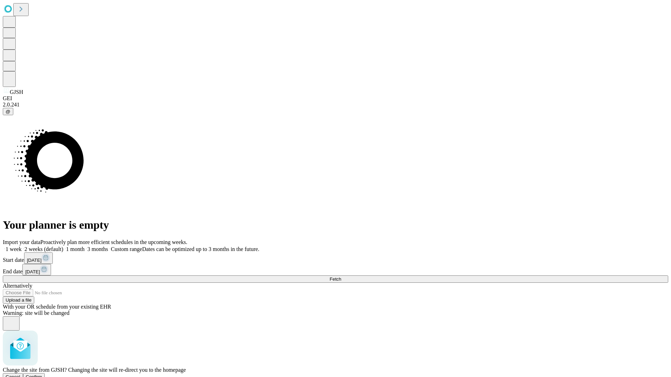
click at [42, 374] on span "Confirm" at bounding box center [34, 376] width 16 height 5
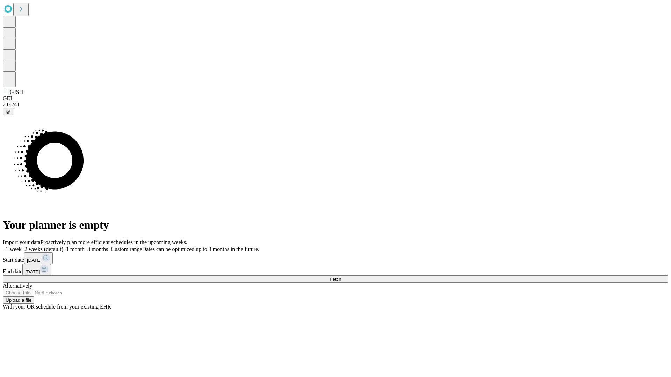
click at [85, 246] on label "1 month" at bounding box center [73, 249] width 21 height 6
click at [341, 277] on span "Fetch" at bounding box center [335, 279] width 12 height 5
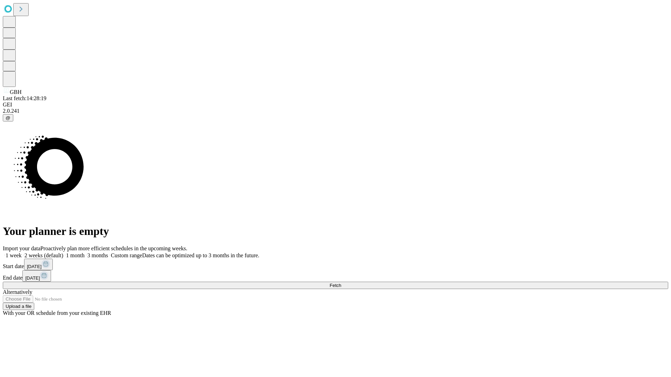
click at [341, 283] on span "Fetch" at bounding box center [335, 285] width 12 height 5
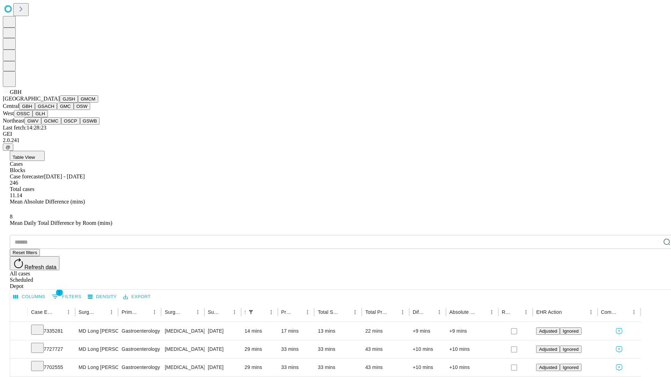
click at [54, 110] on button "GSACH" at bounding box center [46, 106] width 22 height 7
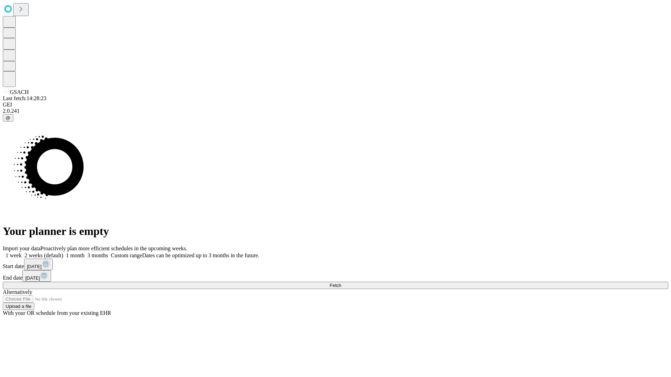
click at [85, 253] on label "1 month" at bounding box center [73, 256] width 21 height 6
click at [341, 283] on span "Fetch" at bounding box center [335, 285] width 12 height 5
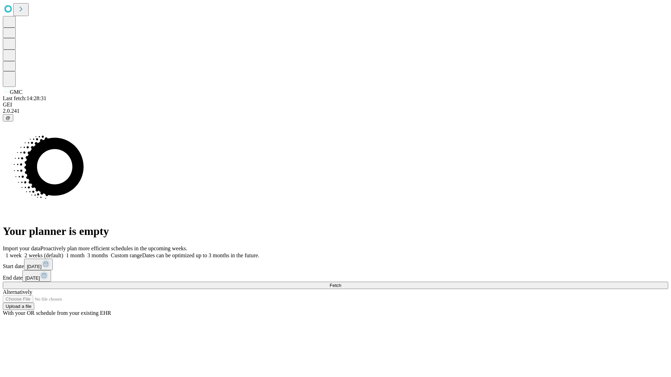
click at [85, 253] on label "1 month" at bounding box center [73, 256] width 21 height 6
click at [341, 283] on span "Fetch" at bounding box center [335, 285] width 12 height 5
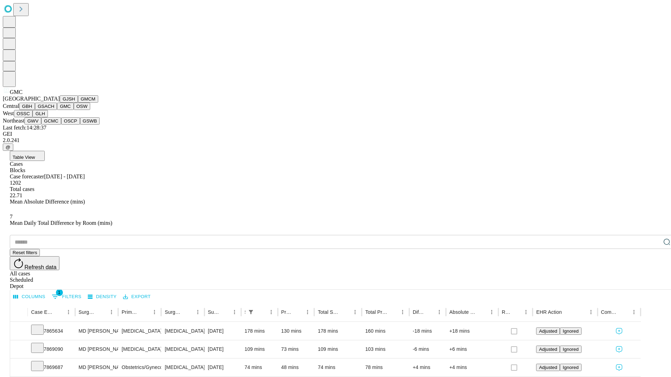
click at [74, 110] on button "OSW" at bounding box center [82, 106] width 17 height 7
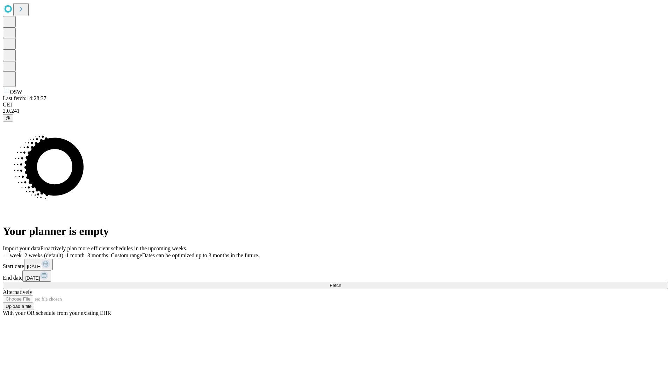
click at [85, 253] on label "1 month" at bounding box center [73, 256] width 21 height 6
click at [341, 283] on span "Fetch" at bounding box center [335, 285] width 12 height 5
click at [85, 253] on label "1 month" at bounding box center [73, 256] width 21 height 6
click at [341, 283] on span "Fetch" at bounding box center [335, 285] width 12 height 5
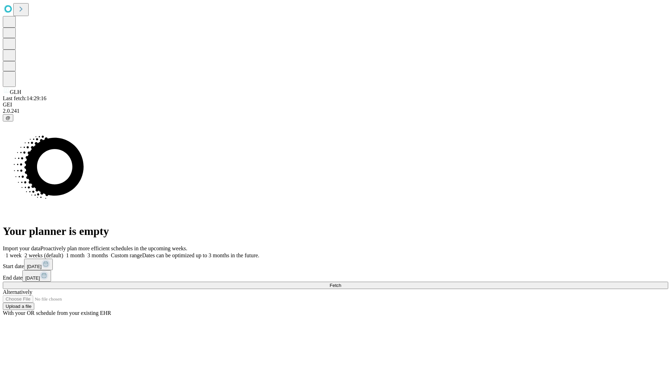
click at [341, 283] on span "Fetch" at bounding box center [335, 285] width 12 height 5
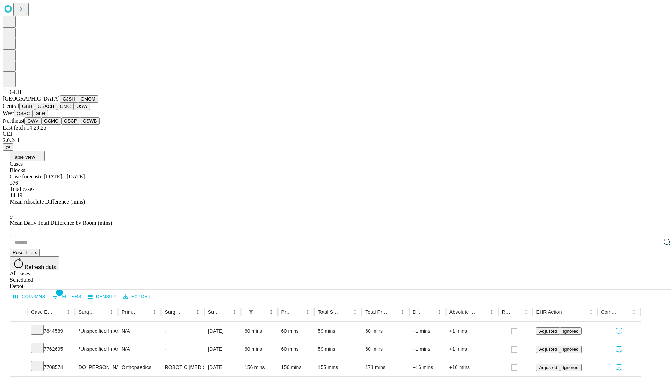
click at [41, 125] on button "GWV" at bounding box center [32, 120] width 17 height 7
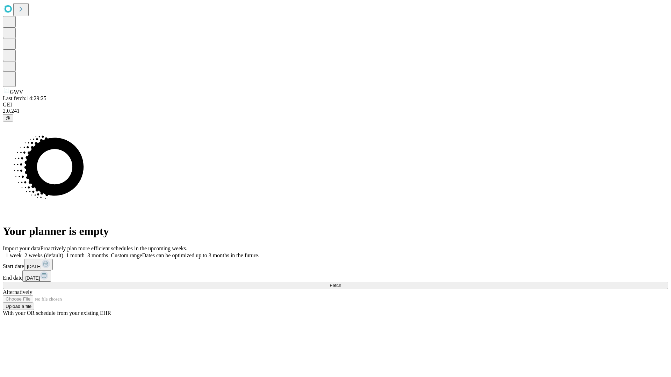
click at [85, 253] on label "1 month" at bounding box center [73, 256] width 21 height 6
click at [341, 283] on span "Fetch" at bounding box center [335, 285] width 12 height 5
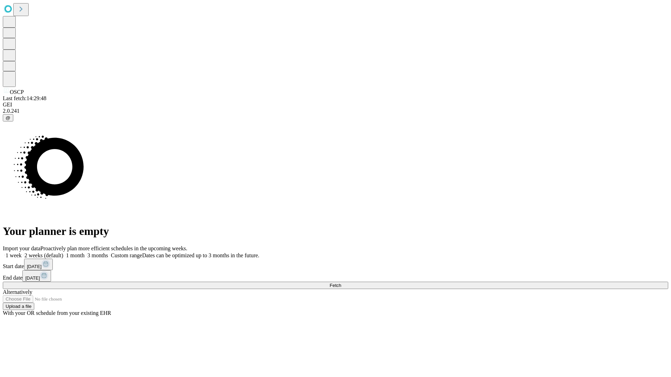
click at [85, 253] on label "1 month" at bounding box center [73, 256] width 21 height 6
click at [341, 283] on span "Fetch" at bounding box center [335, 285] width 12 height 5
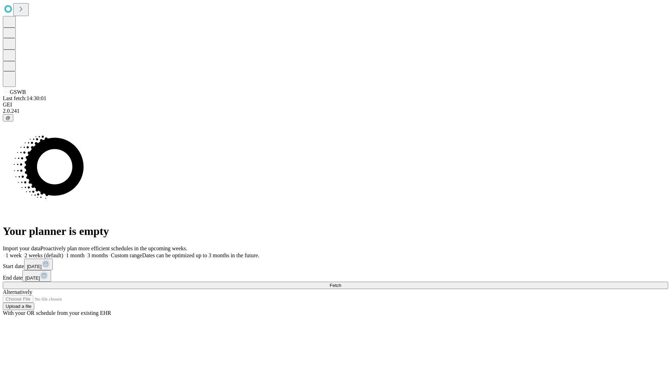
click at [85, 253] on label "1 month" at bounding box center [73, 256] width 21 height 6
click at [341, 283] on span "Fetch" at bounding box center [335, 285] width 12 height 5
